Goal: Task Accomplishment & Management: Manage account settings

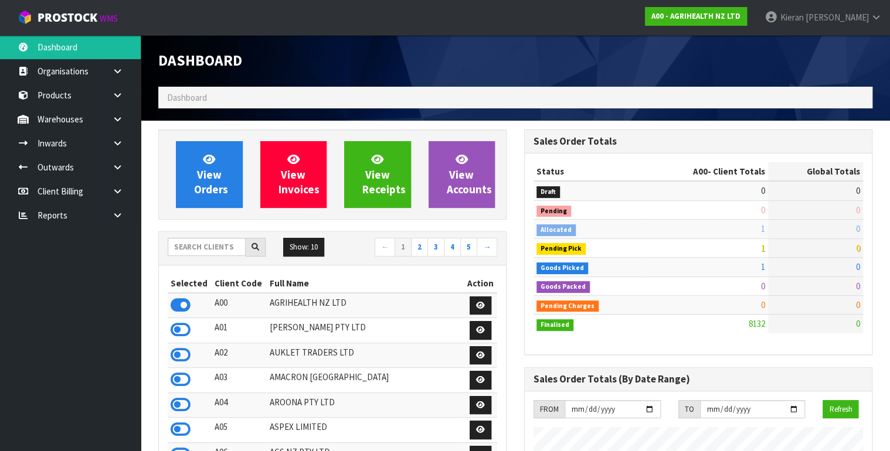
scroll to position [884, 366]
click at [848, 249] on td "57" at bounding box center [815, 248] width 95 height 19
drag, startPoint x: 859, startPoint y: 247, endPoint x: 848, endPoint y: 249, distance: 11.8
click at [848, 249] on td "57" at bounding box center [815, 248] width 95 height 19
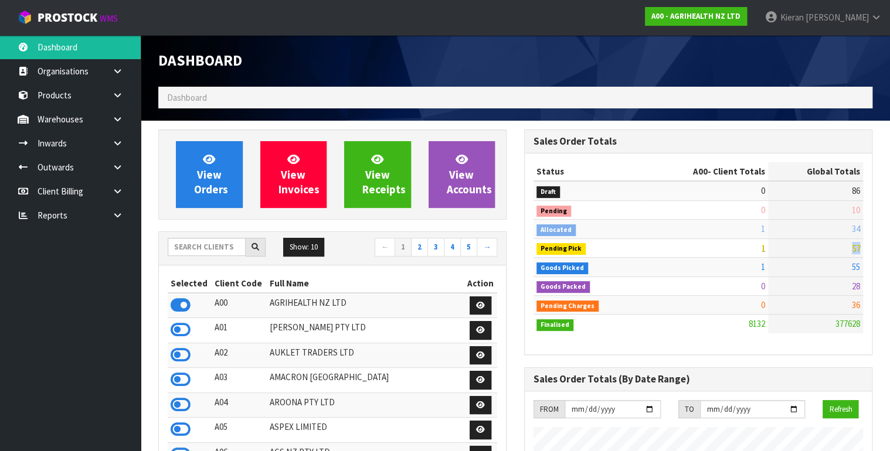
click at [848, 249] on td "57" at bounding box center [815, 248] width 95 height 19
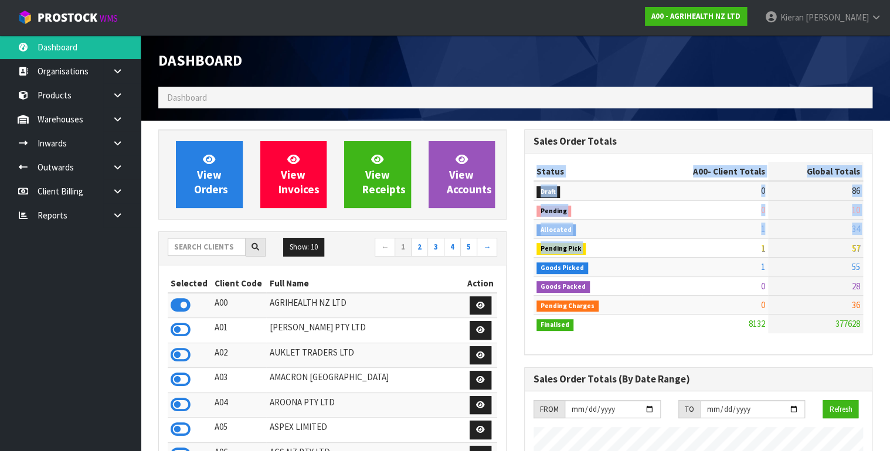
drag, startPoint x: 753, startPoint y: 251, endPoint x: 864, endPoint y: 243, distance: 111.7
click at [864, 243] on div "Status A00 - Client Totals Global Totals Draft 0 86 Pending 0 10 Allocated 1 34…" at bounding box center [698, 254] width 347 height 201
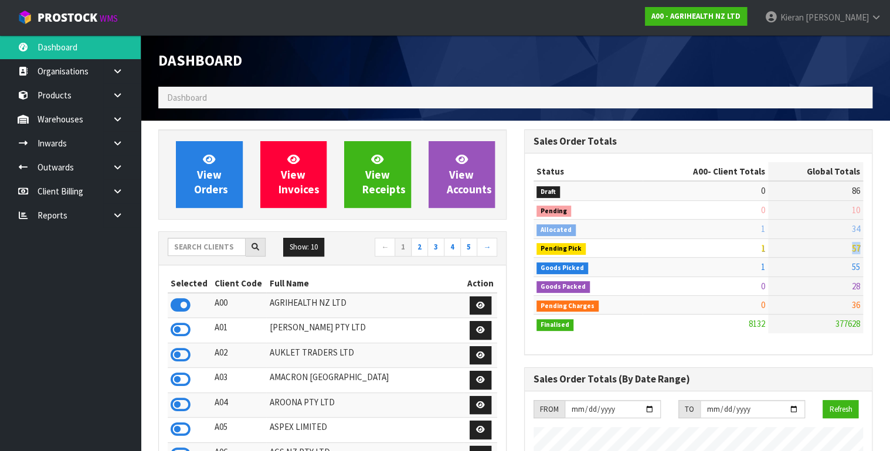
drag, startPoint x: 861, startPoint y: 246, endPoint x: 849, endPoint y: 246, distance: 12.3
click at [849, 246] on td "57" at bounding box center [815, 248] width 95 height 19
drag, startPoint x: 862, startPoint y: 247, endPoint x: 850, endPoint y: 248, distance: 11.8
click at [850, 248] on td "57" at bounding box center [815, 248] width 95 height 19
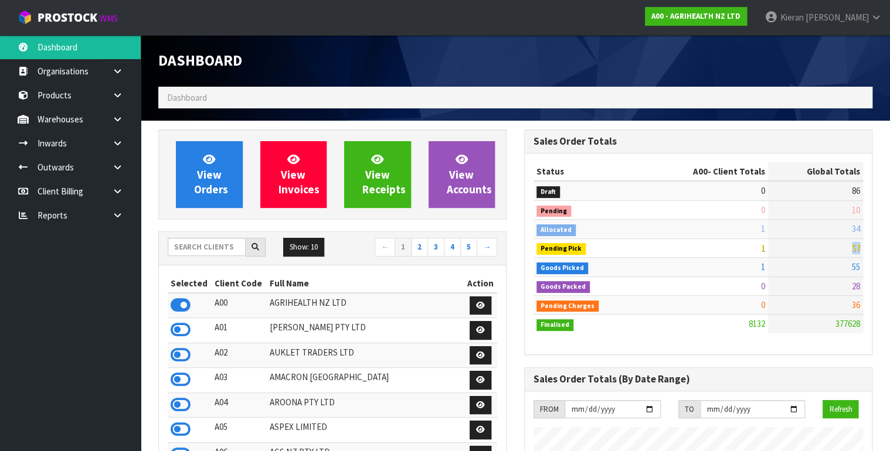
click at [850, 248] on td "57" at bounding box center [815, 248] width 95 height 19
click at [803, 16] on span "Kieran" at bounding box center [791, 17] width 23 height 11
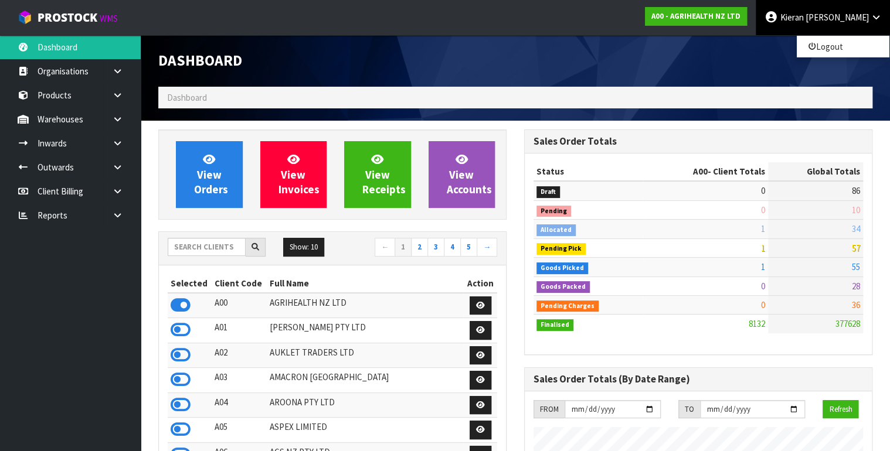
click at [482, 73] on div "Dashboard" at bounding box center [332, 61] width 366 height 52
click at [803, 19] on span "Kieran" at bounding box center [791, 17] width 23 height 11
click at [818, 42] on link "Logout" at bounding box center [843, 47] width 93 height 16
